Goal: Answer question/provide support

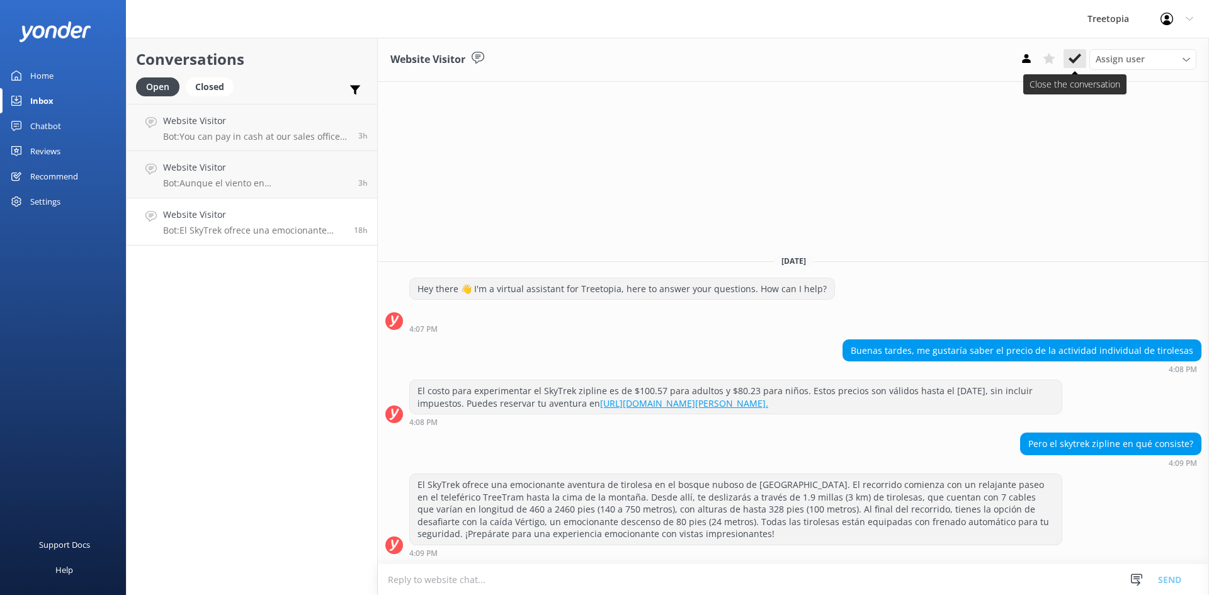
click at [1075, 60] on use at bounding box center [1075, 59] width 13 height 10
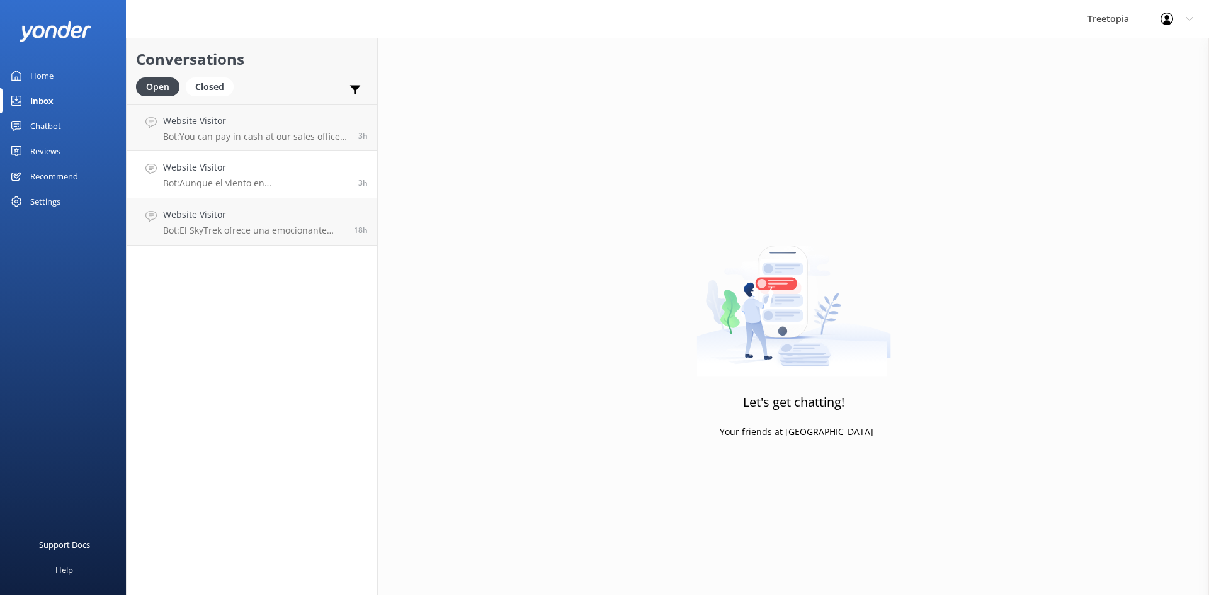
click at [280, 185] on p "Bot: Aunque el viento en [GEOGRAPHIC_DATA] puede ser fuerte a veces, nuestro eq…" at bounding box center [256, 183] width 186 height 11
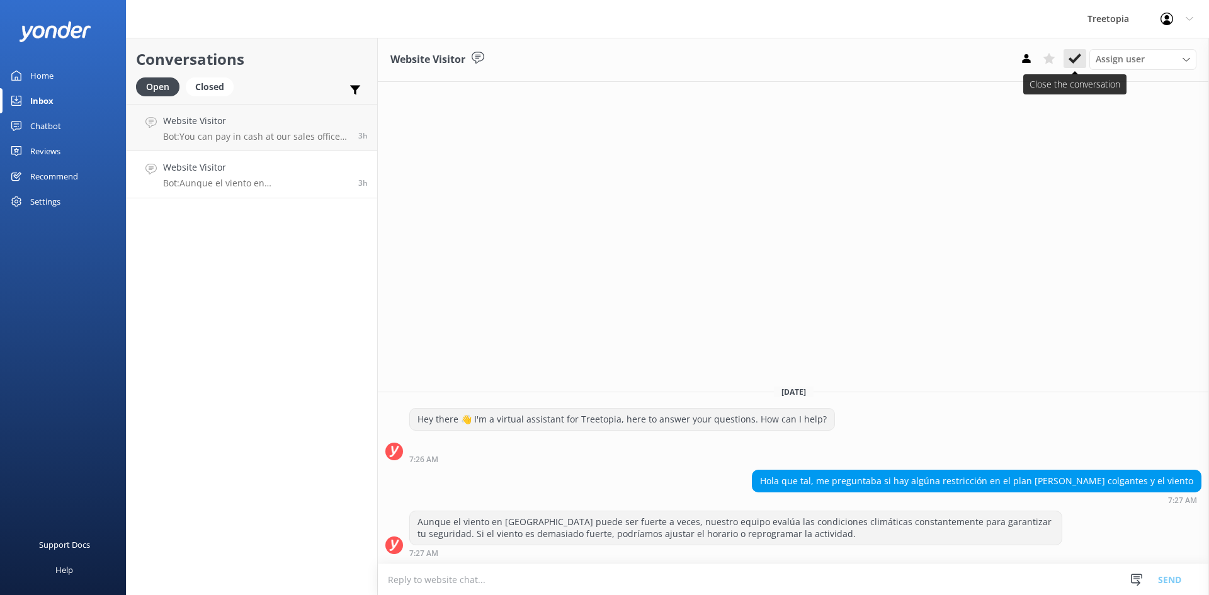
click at [1072, 66] on button at bounding box center [1075, 58] width 23 height 19
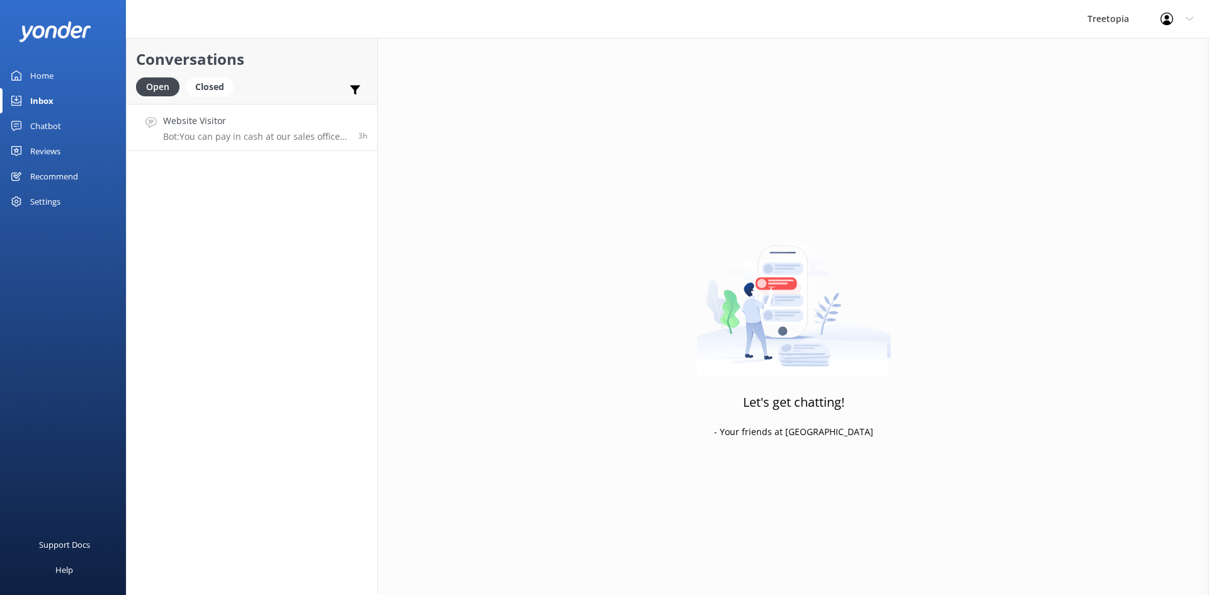
click at [313, 137] on p "Bot: You can pay in cash at our sales office in downtown [GEOGRAPHIC_DATA][PERS…" at bounding box center [256, 136] width 186 height 11
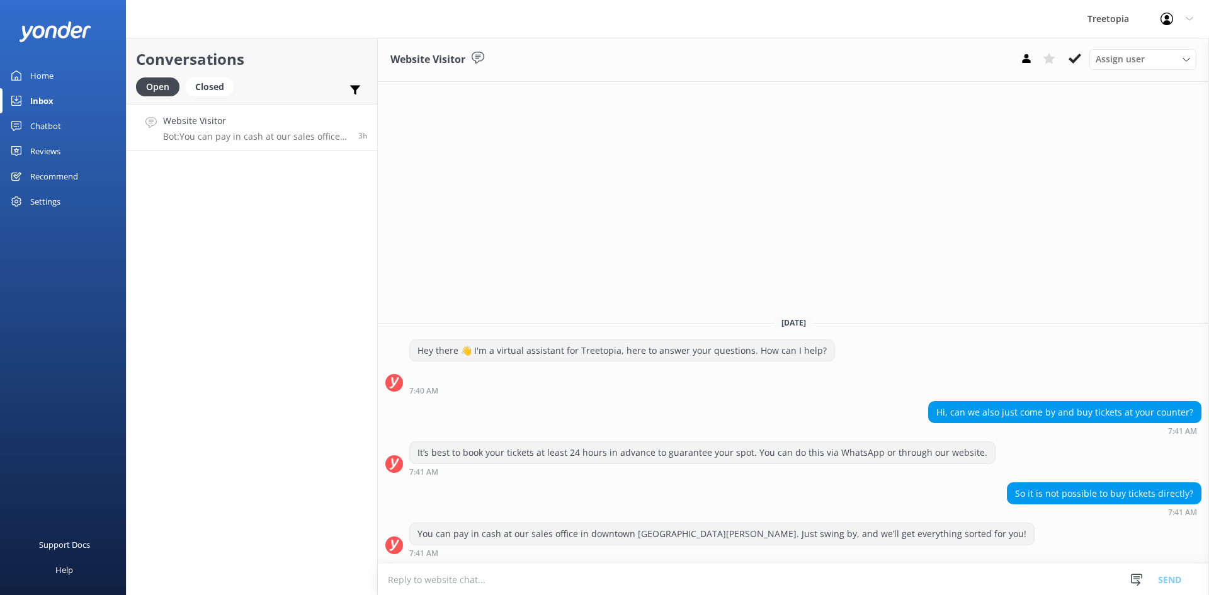
click at [1070, 69] on div "Assign user [PERSON_NAME] Customer Support [PERSON_NAME]" at bounding box center [1105, 59] width 181 height 20
click at [1072, 64] on icon at bounding box center [1075, 58] width 13 height 13
